Goal: Task Accomplishment & Management: Complete application form

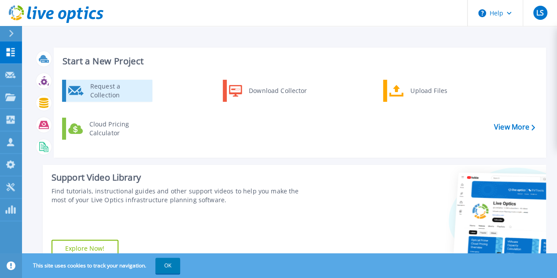
click at [141, 92] on div "Request a Collection" at bounding box center [118, 91] width 64 height 18
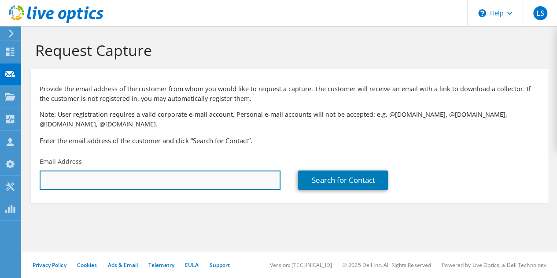
click at [160, 182] on input "text" at bounding box center [160, 180] width 241 height 19
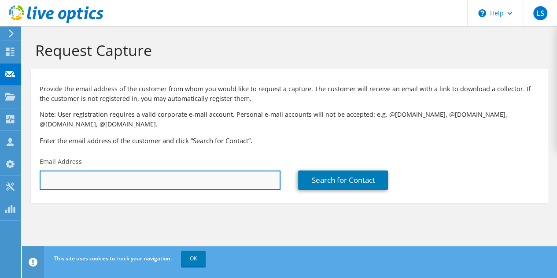
paste input "[EMAIL_ADDRESS][DOMAIN_NAME]"
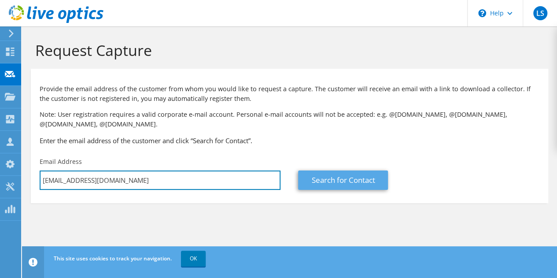
type input "[EMAIL_ADDRESS][DOMAIN_NAME]"
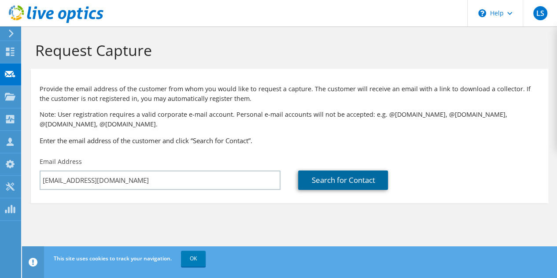
click at [347, 177] on link "Search for Contact" at bounding box center [343, 180] width 90 height 19
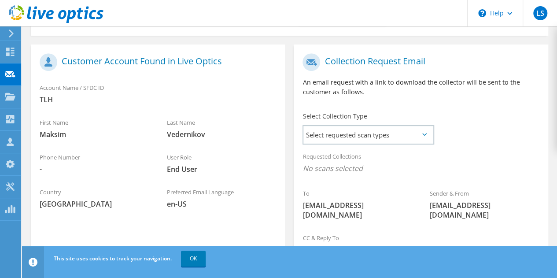
scroll to position [176, 0]
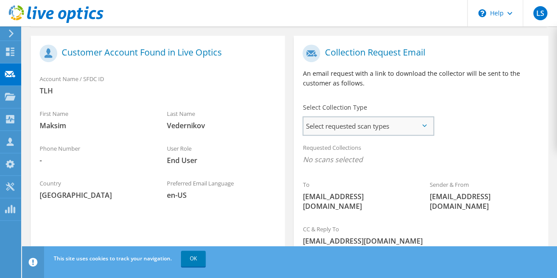
click at [370, 129] on span "Select requested scan types" at bounding box center [369, 126] width 130 height 18
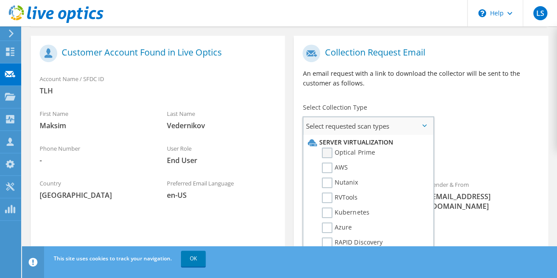
click at [331, 151] on label "Optical Prime" at bounding box center [348, 153] width 53 height 11
click at [0, 0] on input "Optical Prime" at bounding box center [0, 0] width 0 height 0
click at [504, 141] on div "Requested Collections No scans selected Optical Prime" at bounding box center [421, 155] width 254 height 35
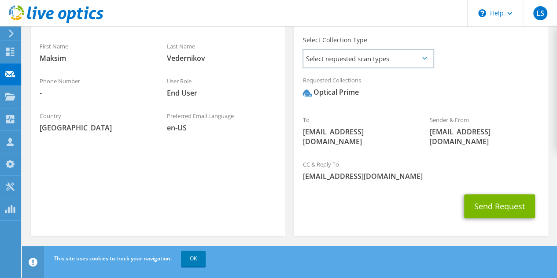
scroll to position [246, 0]
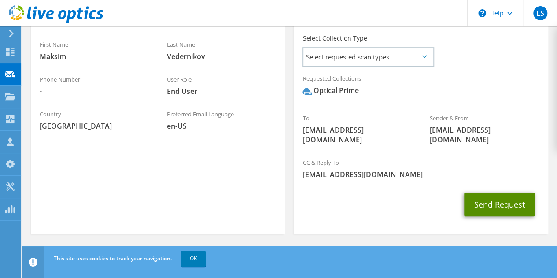
click at [497, 201] on button "Send Request" at bounding box center [500, 205] width 71 height 24
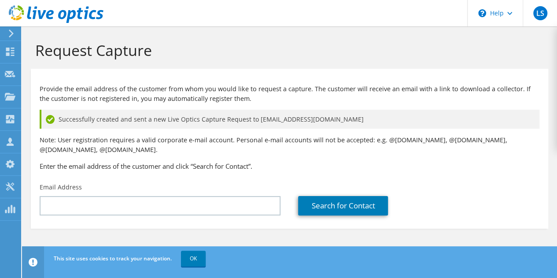
drag, startPoint x: 57, startPoint y: 116, endPoint x: 372, endPoint y: 112, distance: 315.1
click at [372, 112] on div "Successfully created and sent a new Live Optics Capture Request to maksim.veder…" at bounding box center [290, 119] width 500 height 19
copy div "Successfully created and sent a new Live Optics Capture Request to maksim.veder…"
